Goal: Transaction & Acquisition: Book appointment/travel/reservation

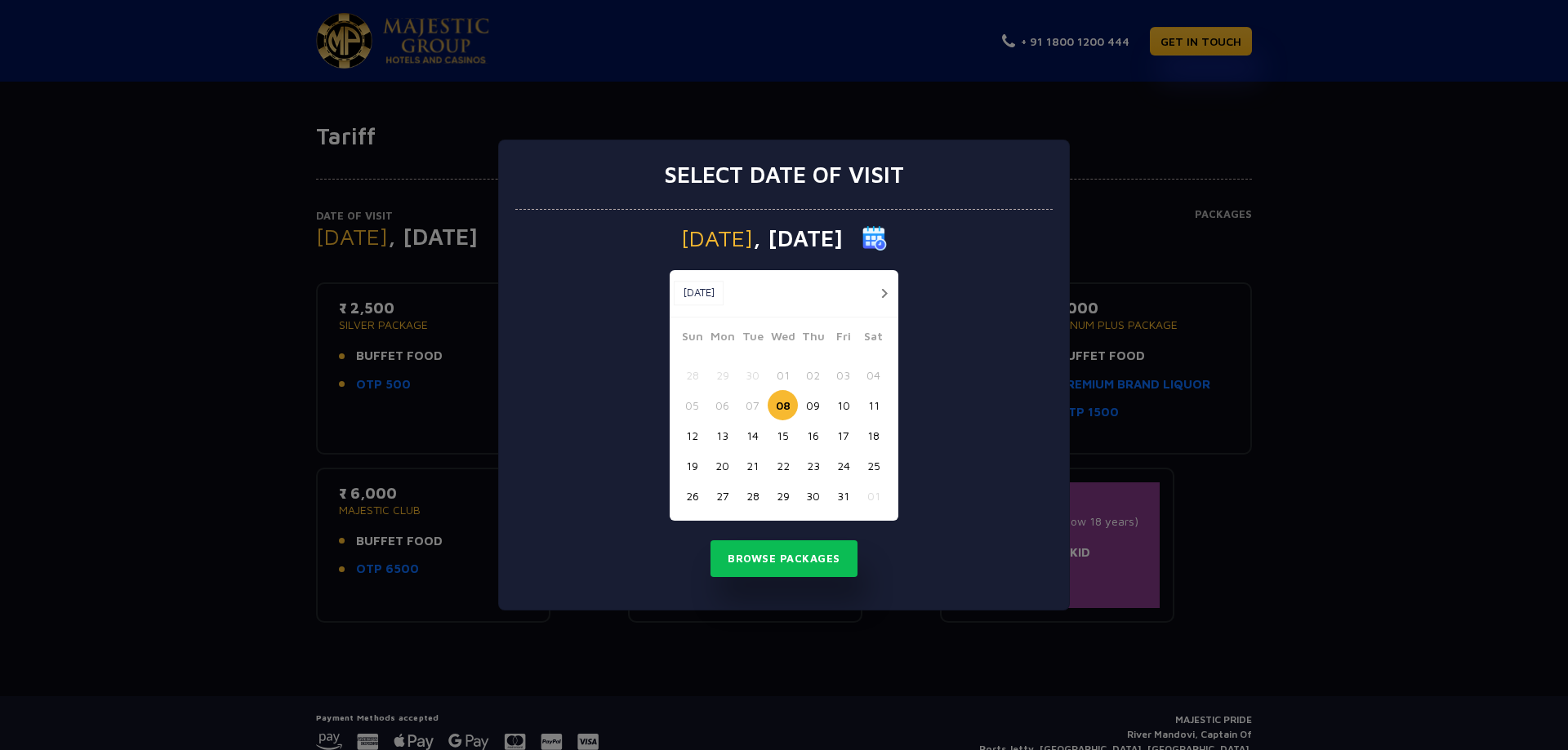
click at [878, 302] on button "button" at bounding box center [884, 293] width 20 height 20
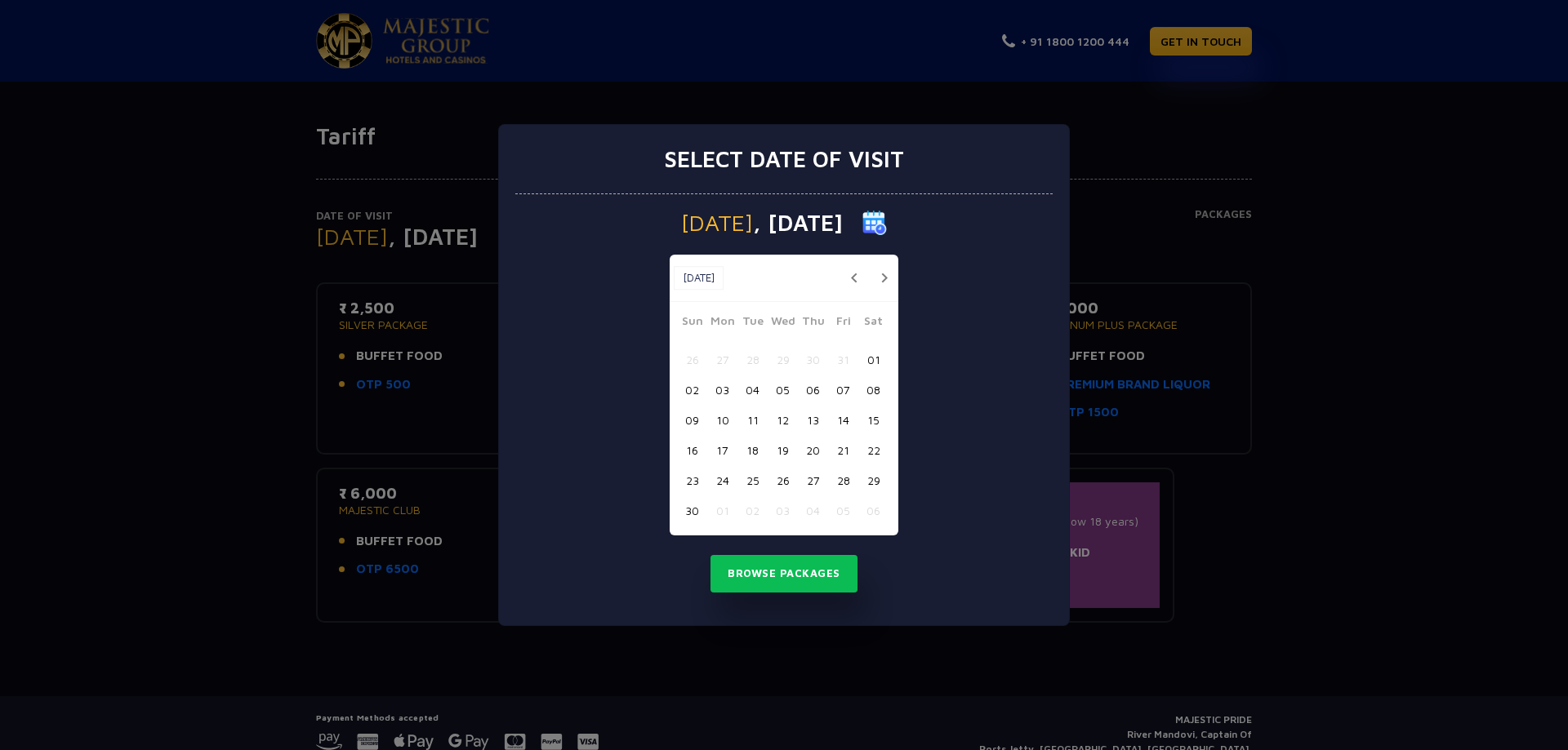
click at [874, 359] on button "01" at bounding box center [873, 359] width 30 height 30
click at [787, 580] on button "Browse Packages" at bounding box center [783, 573] width 147 height 38
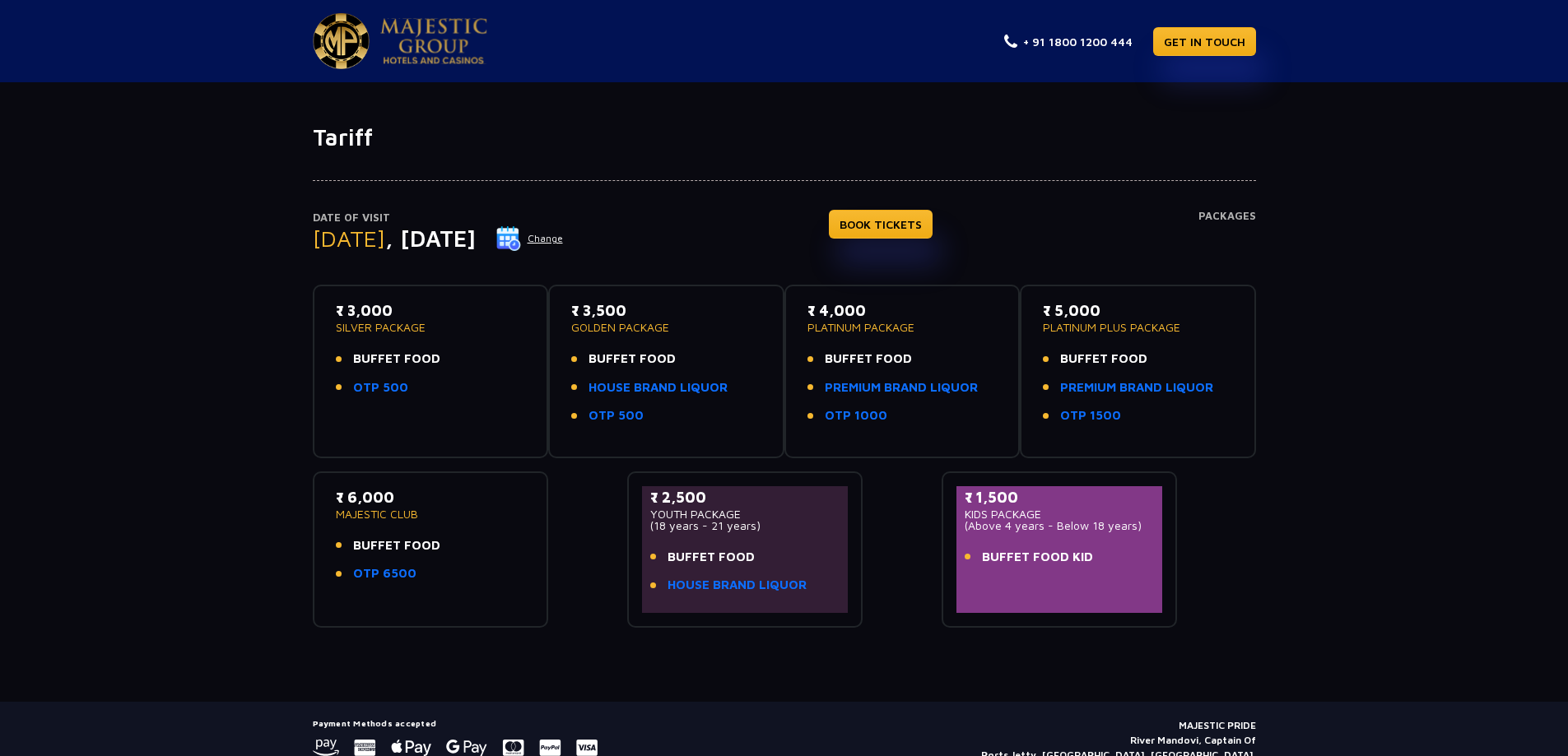
click at [896, 643] on div "Tariff Date of Visit [DATE] Change BOOK TICKETS Packages ₹ 3,000 SILVER PACKAGE…" at bounding box center [784, 413] width 1568 height 579
click at [702, 389] on link "HOUSE BRAND LIQUOR" at bounding box center [658, 387] width 139 height 19
click at [615, 416] on link "OTP 500" at bounding box center [616, 416] width 55 height 19
click at [616, 360] on span "BUFFET FOOD" at bounding box center [632, 359] width 87 height 19
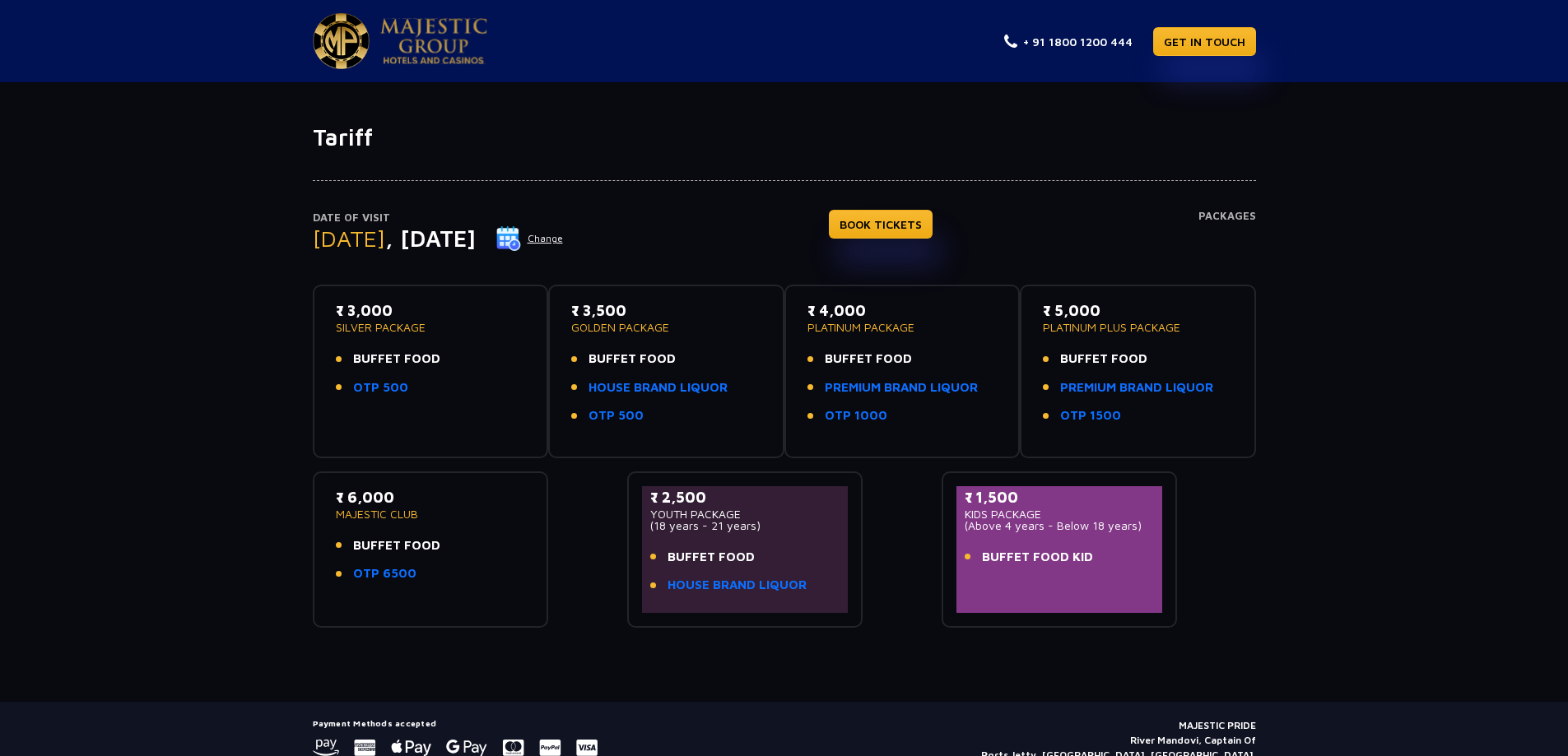
click at [652, 350] on span "BUFFET FOOD" at bounding box center [632, 359] width 87 height 19
click at [712, 320] on p "₹ 3,500" at bounding box center [666, 310] width 190 height 22
click at [688, 267] on div "Date of Visit [DATE] Change BOOK TICKETS Packages" at bounding box center [784, 247] width 944 height 75
click at [544, 277] on div "₹ 3,000 SILVER PACKAGE BUFFET FOOD OTP 500 ₹ 3,500 GOLDEN PACKAGE BUFFET FOOD H…" at bounding box center [784, 450] width 944 height 356
click at [783, 281] on div "₹ 3,000 SILVER PACKAGE BUFFET FOOD OTP 500 ₹ 3,500 GOLDEN PACKAGE BUFFET FOOD H…" at bounding box center [784, 450] width 944 height 356
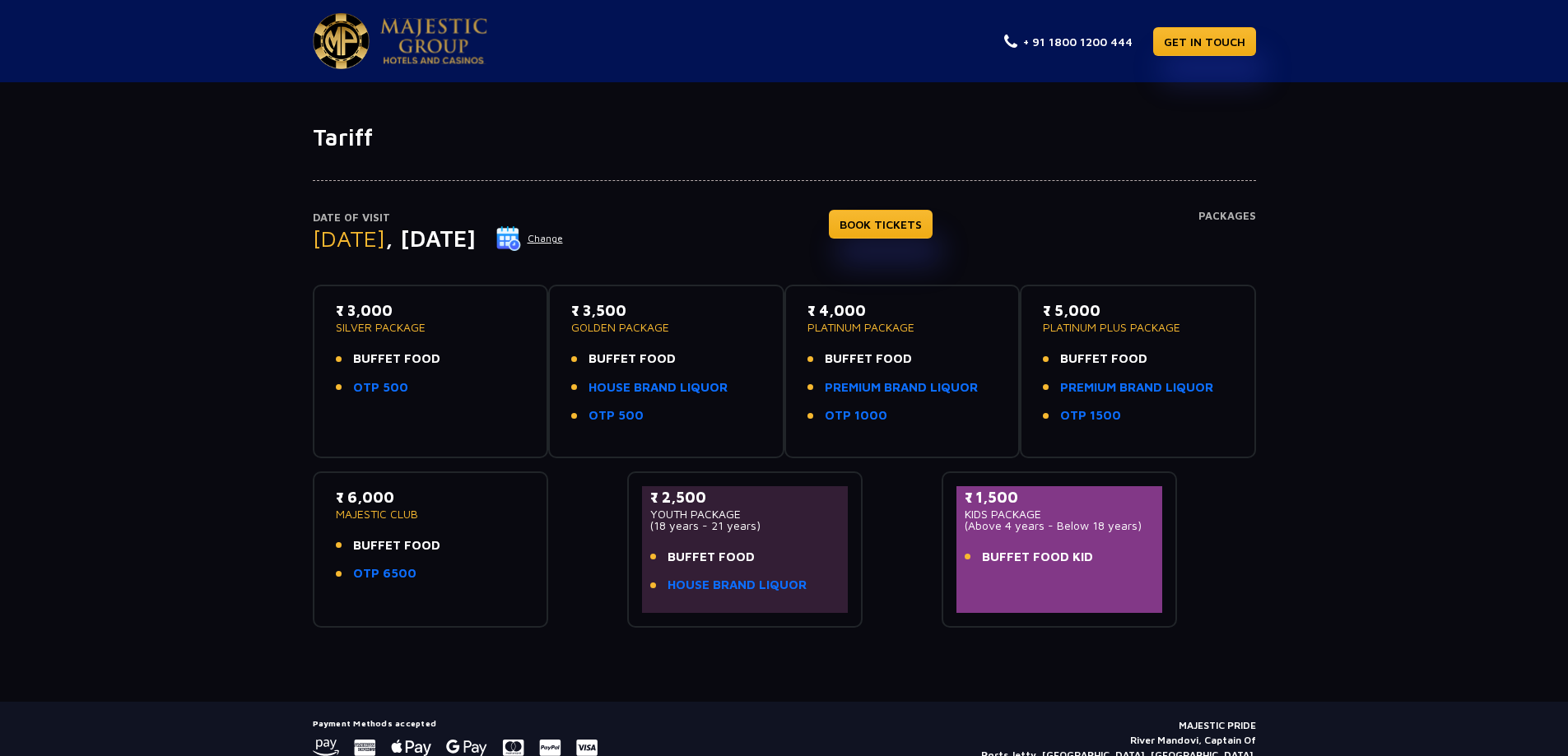
click at [1287, 307] on div "Date of Visit [DATE] Change BOOK TICKETS Packages ₹ 3,000 SILVER PACKAGE BUFFET…" at bounding box center [784, 389] width 1568 height 476
click at [1389, 475] on div "Date of Visit [DATE] Change BOOK TICKETS Packages ₹ 3,000 SILVER PACKAGE BUFFET…" at bounding box center [784, 389] width 1568 height 476
click at [450, 273] on div "₹ 3,000 SILVER PACKAGE BUFFET FOOD OTP 500 ₹ 3,500 GOLDEN PACKAGE BUFFET FOOD H…" at bounding box center [784, 450] width 944 height 356
click at [193, 285] on div "Date of Visit [DATE] Change BOOK TICKETS Packages ₹ 3,000 SILVER PACKAGE BUFFET…" at bounding box center [784, 389] width 1568 height 476
click at [320, 276] on div "₹ 3,000 SILVER PACKAGE BUFFET FOOD OTP 500 ₹ 3,500 GOLDEN PACKAGE BUFFET FOOD H…" at bounding box center [784, 450] width 944 height 356
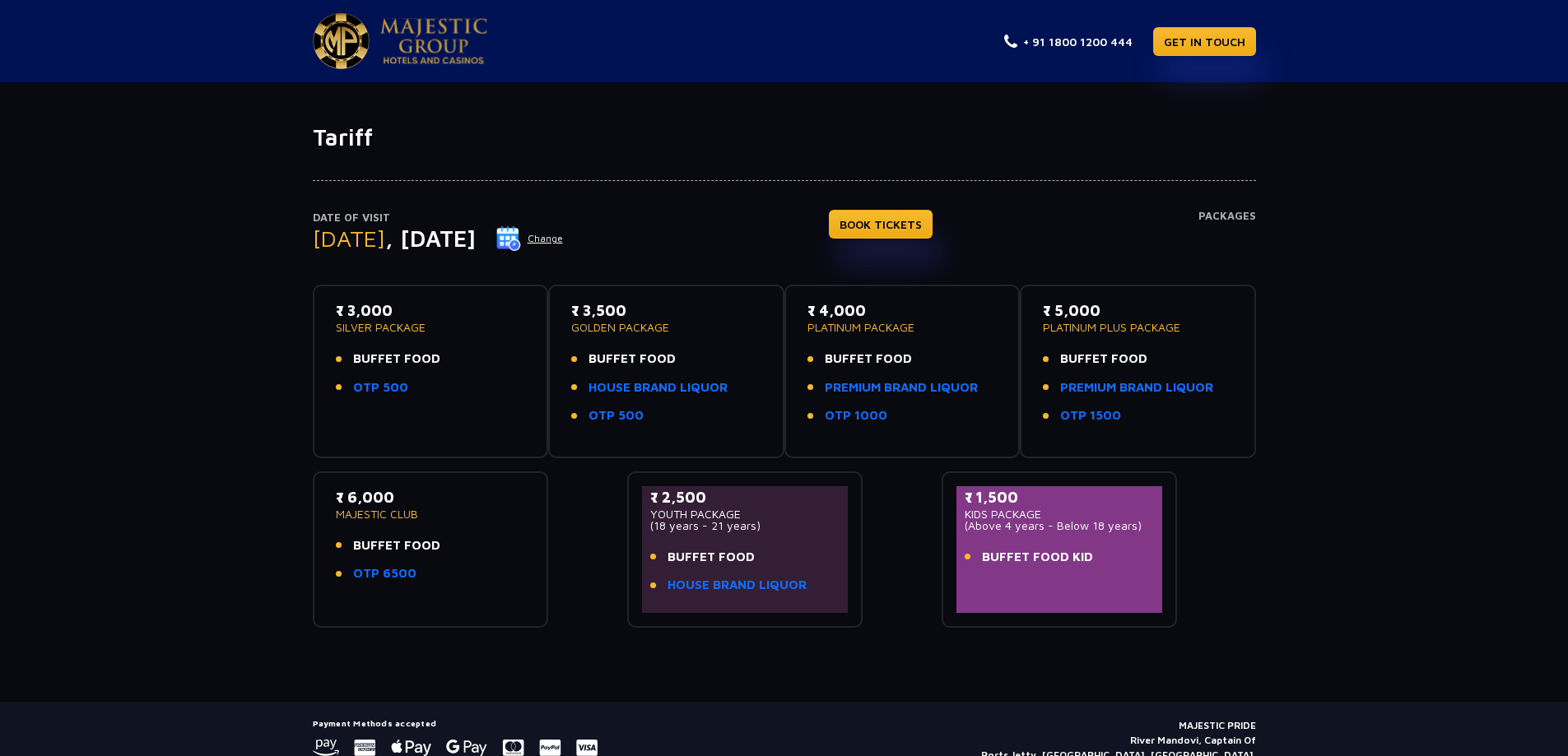
click at [185, 287] on div "Date of Visit [DATE] Change BOOK TICKETS Packages ₹ 3,000 SILVER PACKAGE BUFFET…" at bounding box center [784, 389] width 1568 height 476
click at [658, 423] on li "OTP 500" at bounding box center [666, 416] width 190 height 19
click at [842, 387] on link "PREMIUM BRAND LIQUOR" at bounding box center [901, 387] width 154 height 19
